Goal: Task Accomplishment & Management: Manage account settings

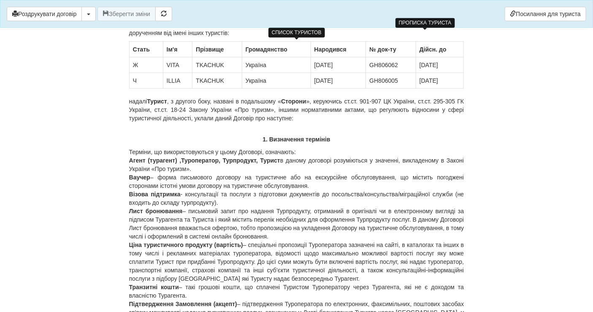
scroll to position [188, 0]
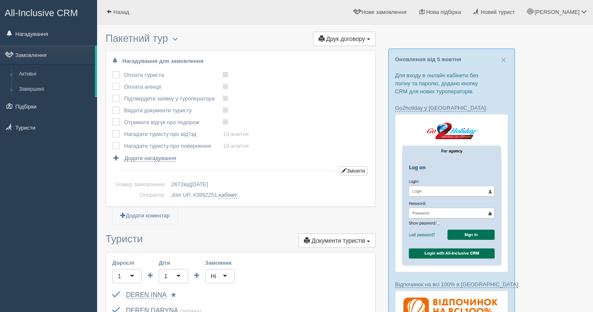
scroll to position [179, 0]
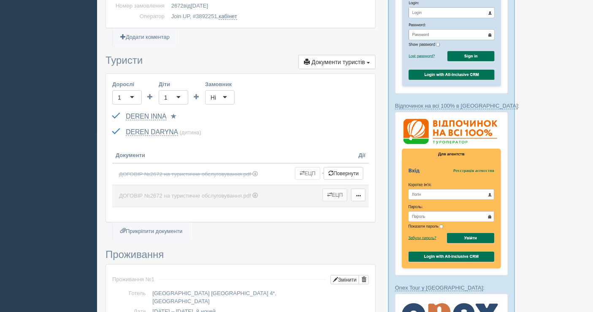
click at [339, 193] on button "ЕЦП" at bounding box center [335, 195] width 25 height 13
click at [360, 194] on span "button" at bounding box center [358, 195] width 5 height 5
click at [373, 206] on link "Змінити" at bounding box center [385, 210] width 67 height 14
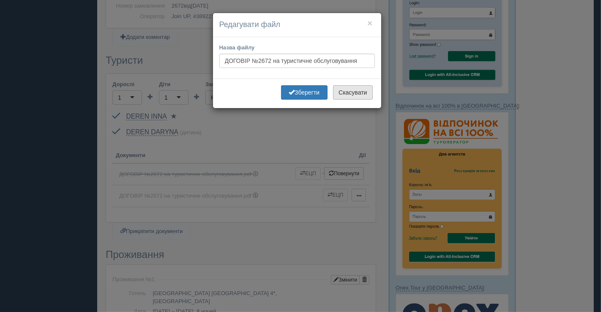
click at [361, 93] on button "Скасувати" at bounding box center [352, 92] width 39 height 14
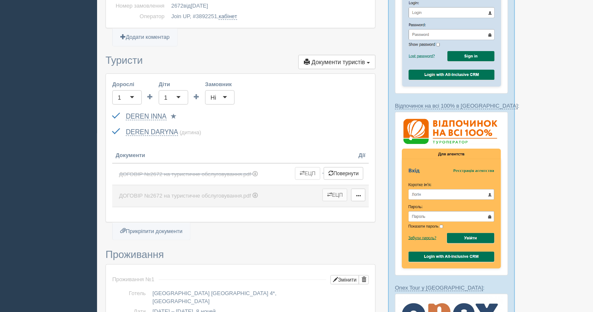
click at [329, 192] on span "button" at bounding box center [329, 194] width 5 height 5
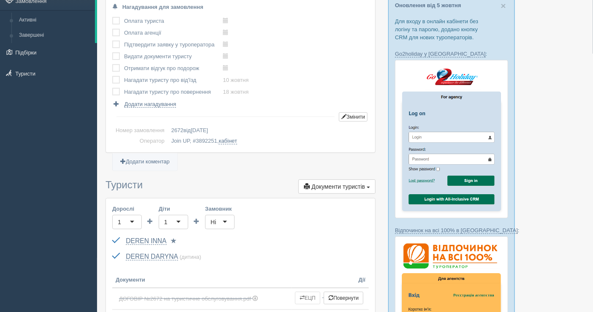
scroll to position [0, 0]
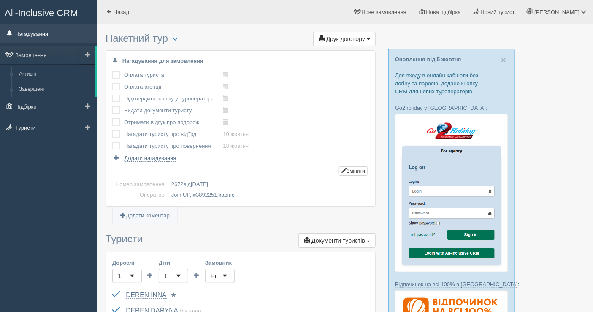
click at [36, 35] on link "Нагадування" at bounding box center [48, 33] width 97 height 19
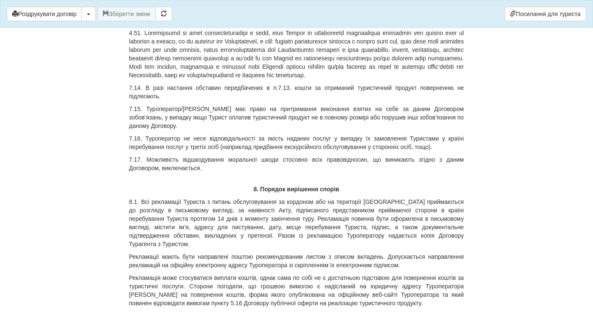
scroll to position [4118, 0]
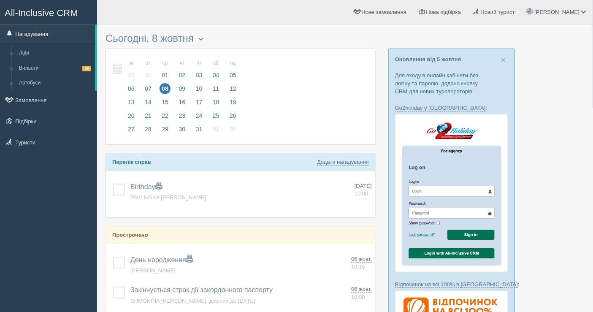
click at [0, 161] on div "All-Inclusive CRM Нагадування Ліди Вильоти 38 Автобуси" at bounding box center [48, 156] width 97 height 312
click at [43, 97] on link "Замовлення" at bounding box center [48, 100] width 97 height 19
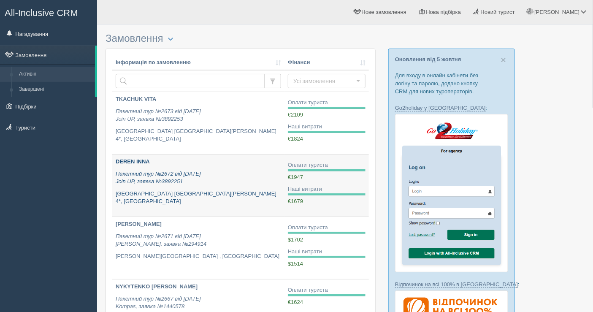
click at [226, 178] on p "Пакетний тур №2672 від [DATE] Join UP, заявка №3892251" at bounding box center [199, 178] width 166 height 16
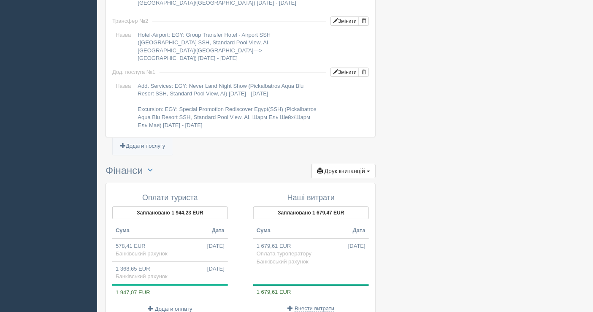
scroll to position [930, 0]
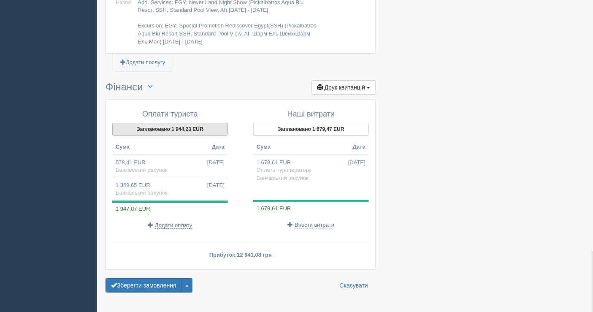
click at [171, 123] on button "Заплановано 1 944,23 EUR" at bounding box center [170, 129] width 116 height 13
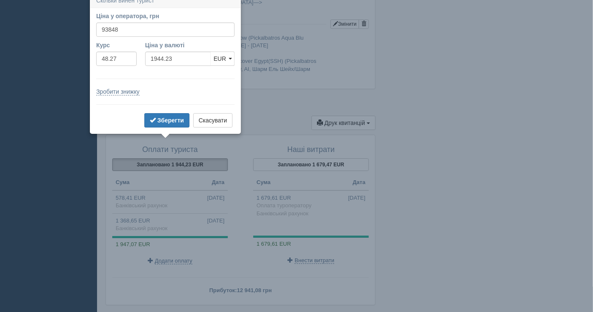
scroll to position [887, 0]
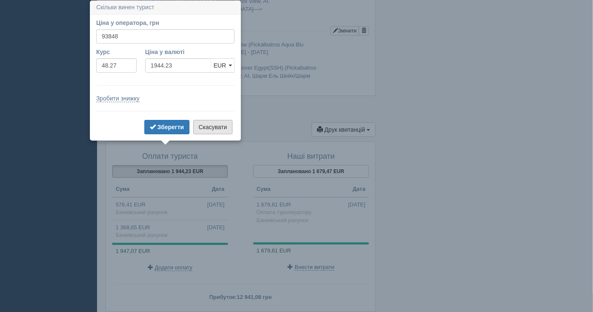
click at [204, 125] on button "Скасувати" at bounding box center [212, 127] width 39 height 14
click at [204, 142] on div "Оплати туриста Заплановано 1 944,23 EUR Сума Дата 578,41 EUR 07.10.2025 Банківс…" at bounding box center [240, 227] width 269 height 170
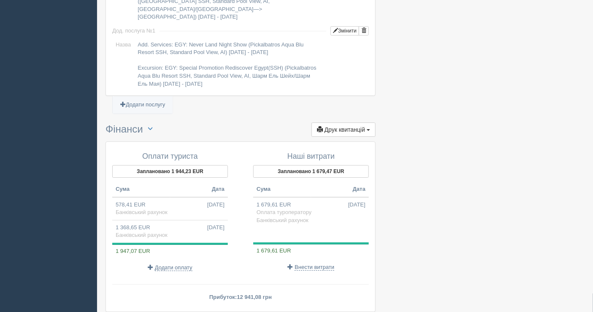
scroll to position [606, 0]
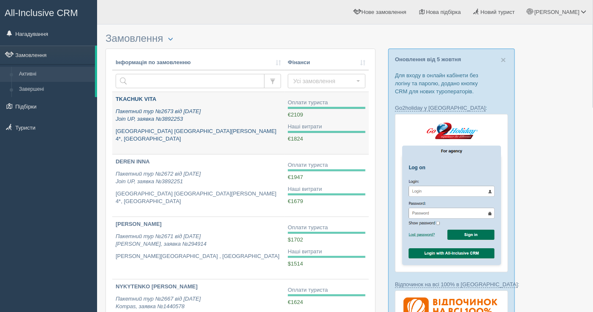
click at [182, 120] on icon "Пакетний тур №2673 від [DATE] Join UP, заявка №3892253" at bounding box center [158, 115] width 85 height 14
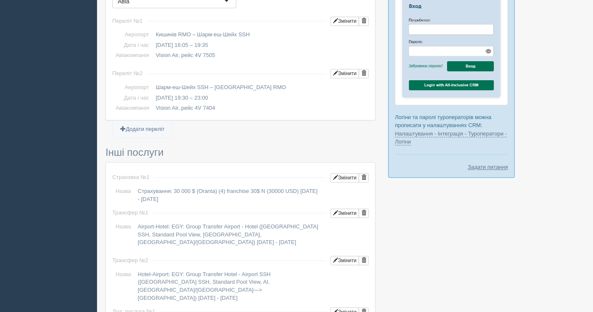
scroll to position [657, 0]
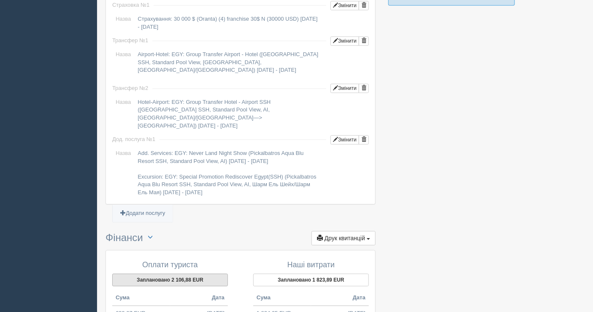
click at [180, 274] on button "Заплановано 2 106,88 EUR" at bounding box center [170, 280] width 116 height 13
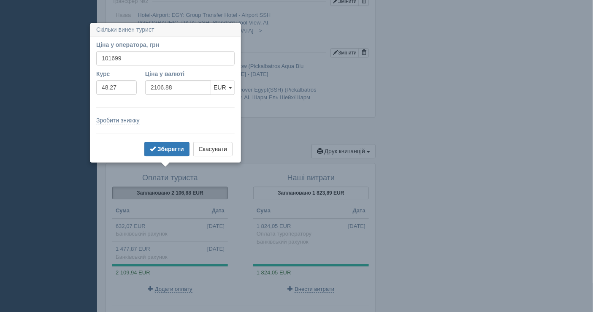
scroll to position [813, 0]
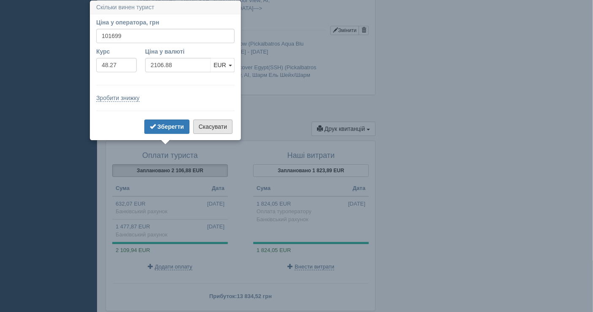
click at [219, 128] on button "Скасувати" at bounding box center [212, 127] width 39 height 14
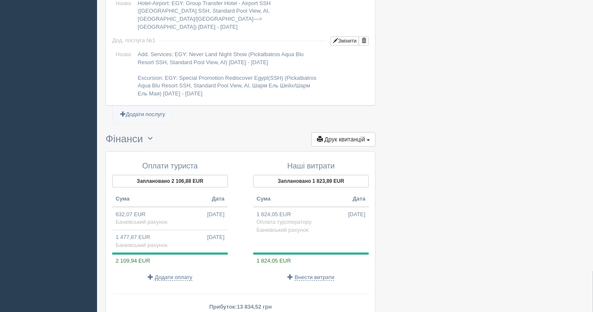
scroll to position [578, 0]
